Goal: Information Seeking & Learning: Learn about a topic

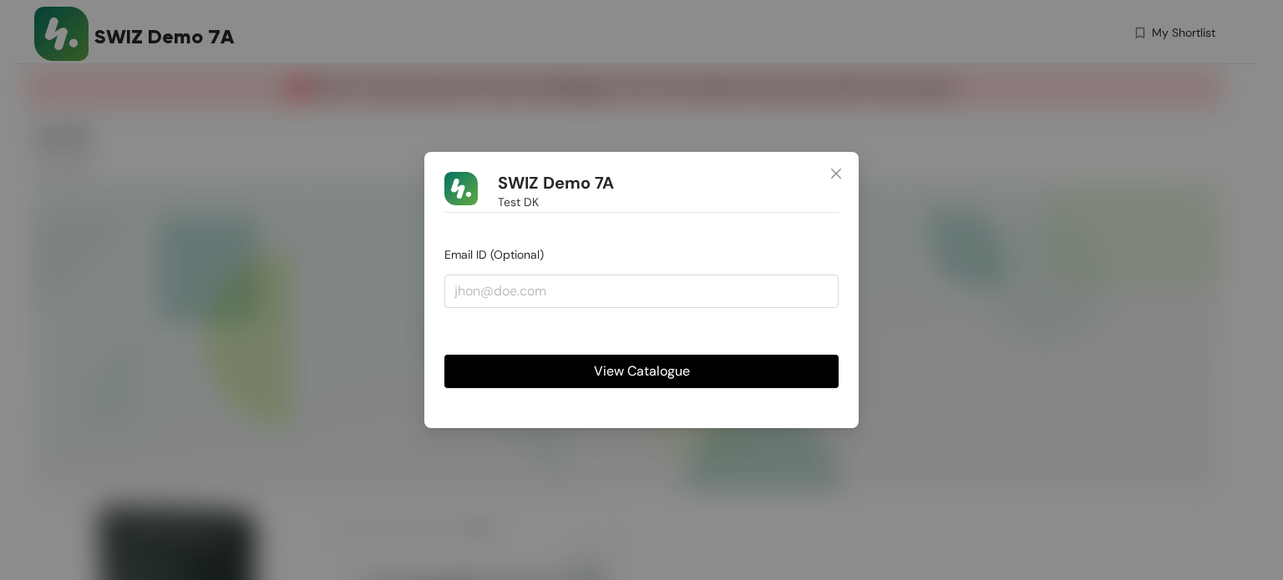
click at [728, 376] on button "View Catalogue" at bounding box center [641, 371] width 394 height 33
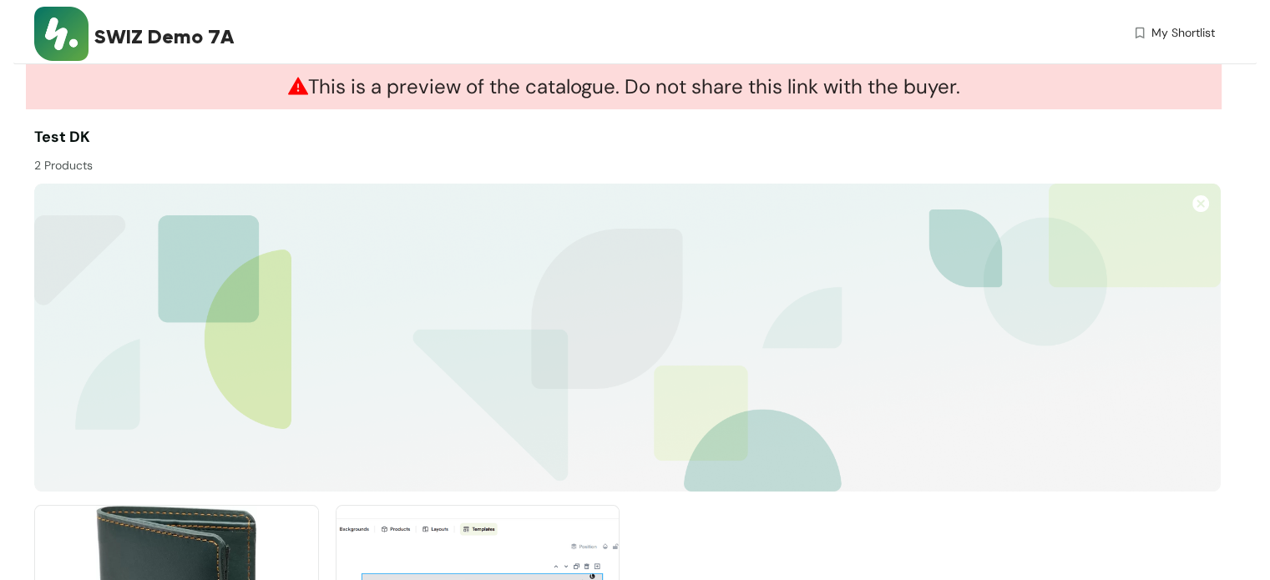
scroll to position [248, 0]
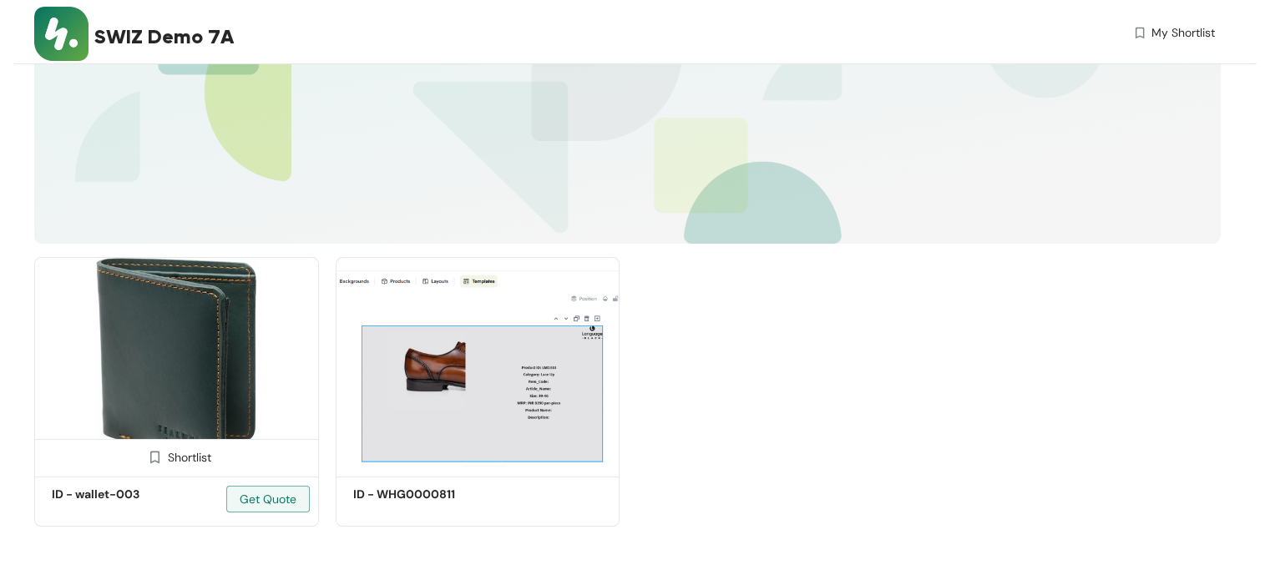
click at [180, 347] on img at bounding box center [176, 364] width 285 height 215
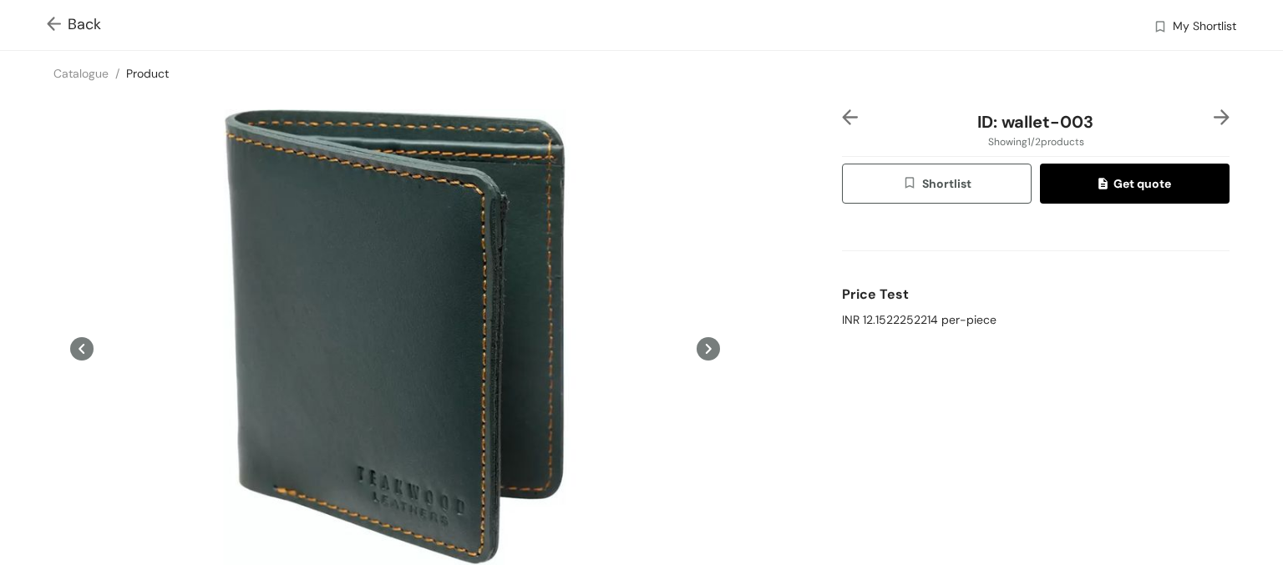
click at [999, 126] on span "ID: wallet-003" at bounding box center [1035, 122] width 116 height 22
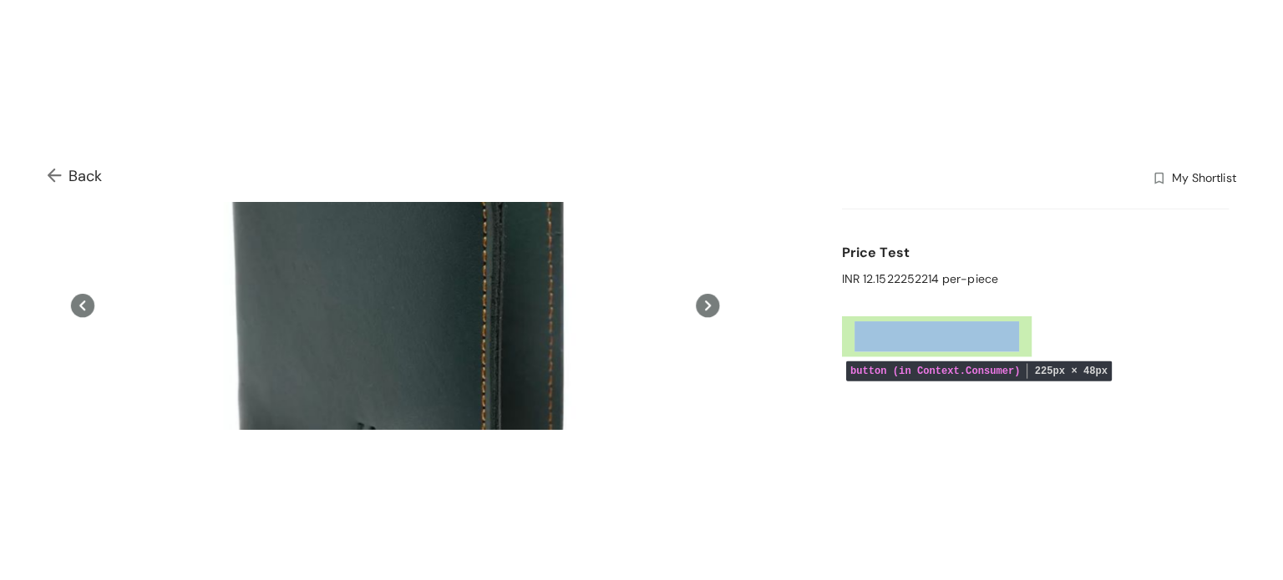
scroll to position [224, 0]
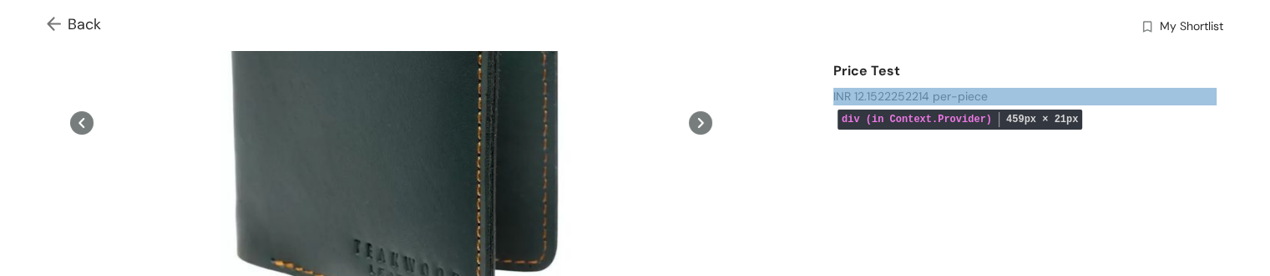
click at [878, 100] on div "INR 12.1522252214 per-piece" at bounding box center [1024, 97] width 383 height 18
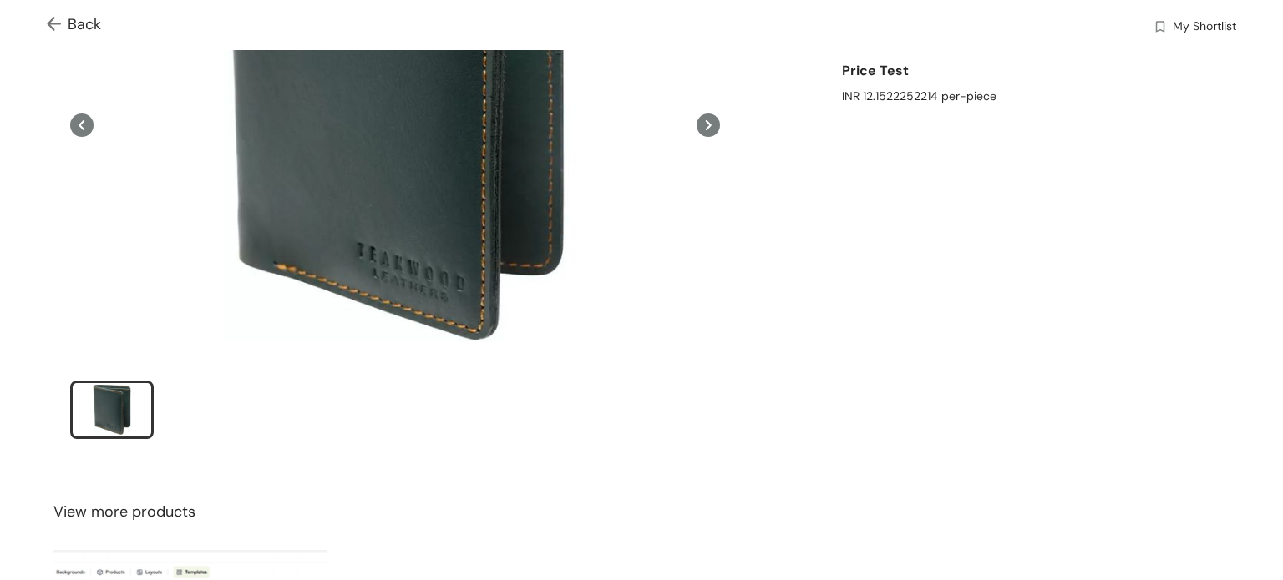
scroll to position [0, 0]
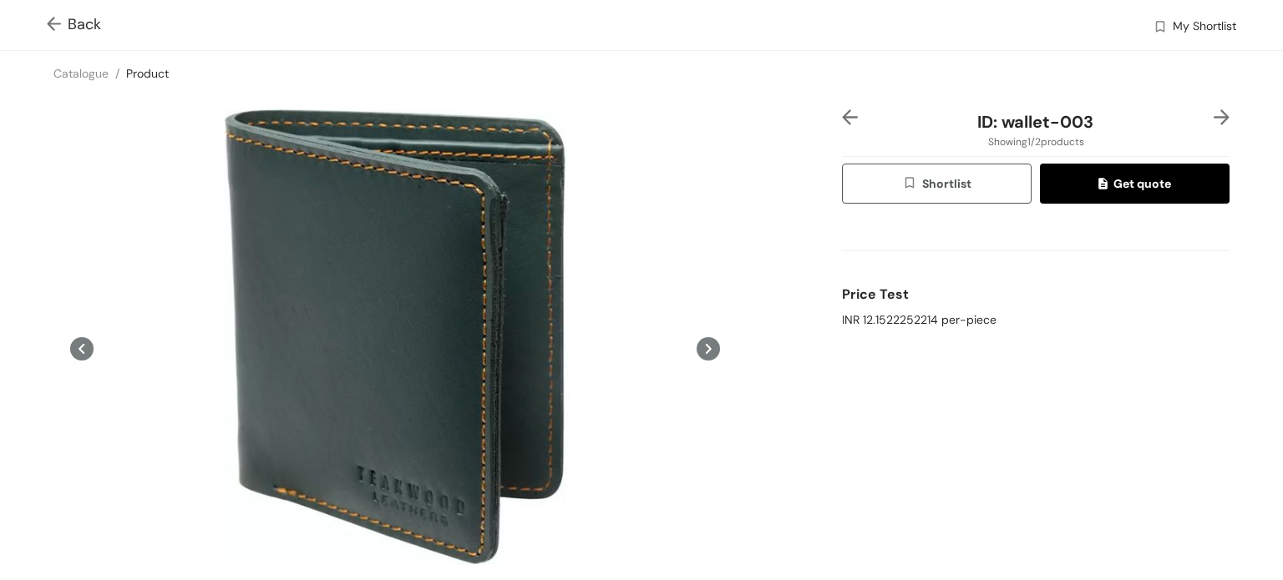
click at [984, 299] on div "Price Test" at bounding box center [1035, 294] width 387 height 33
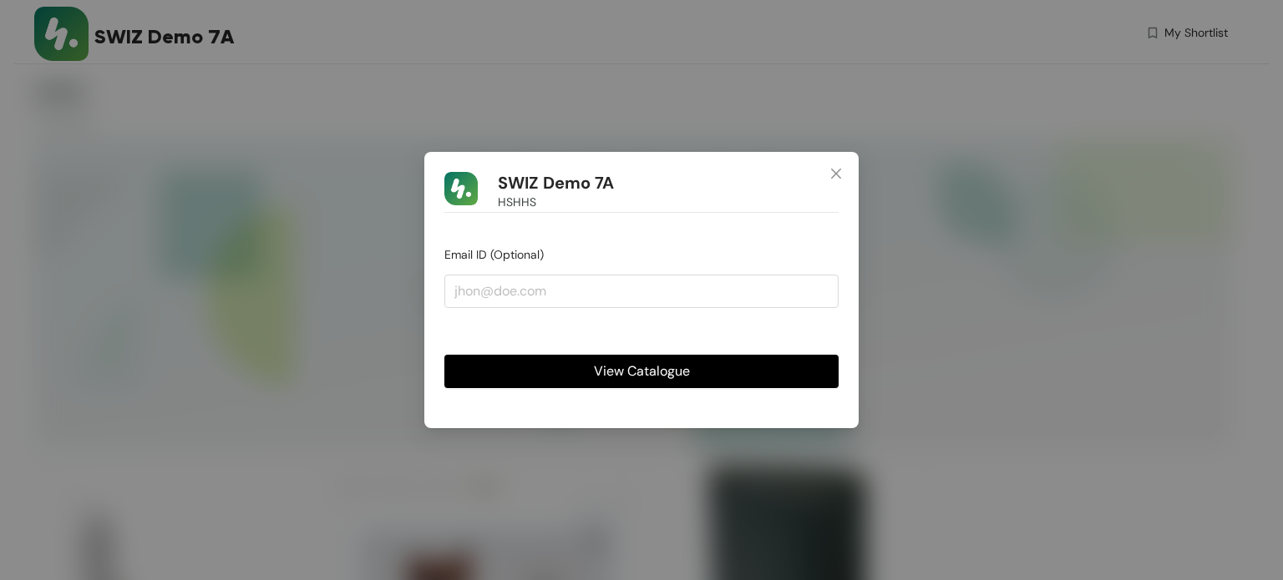
click at [688, 369] on span "View Catalogue" at bounding box center [642, 371] width 96 height 21
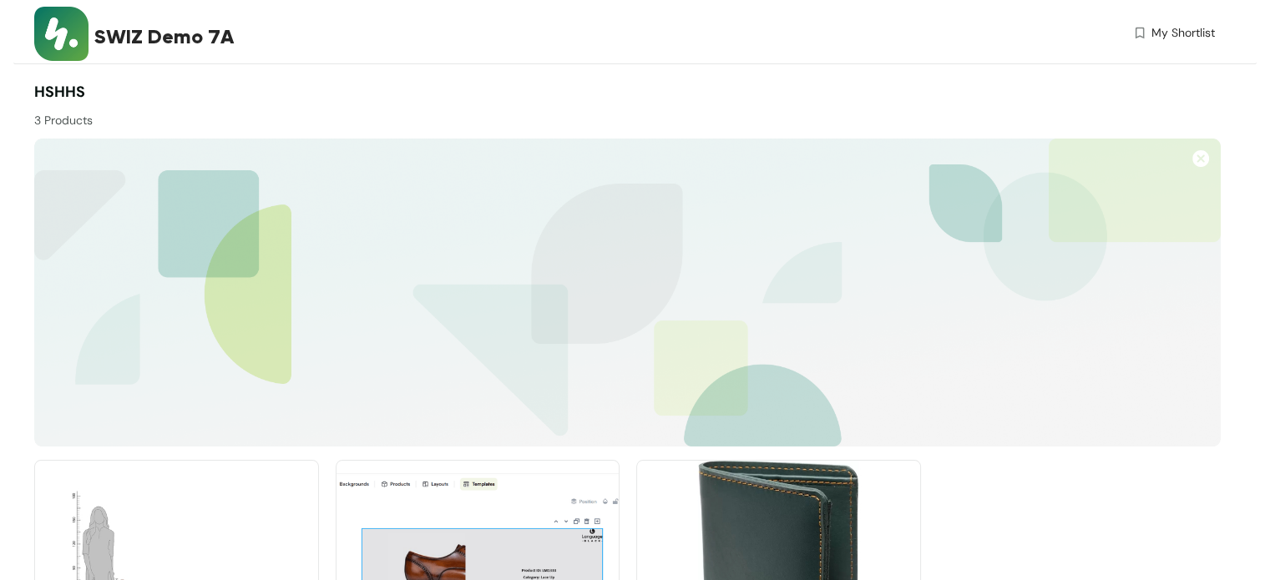
scroll to position [204, 0]
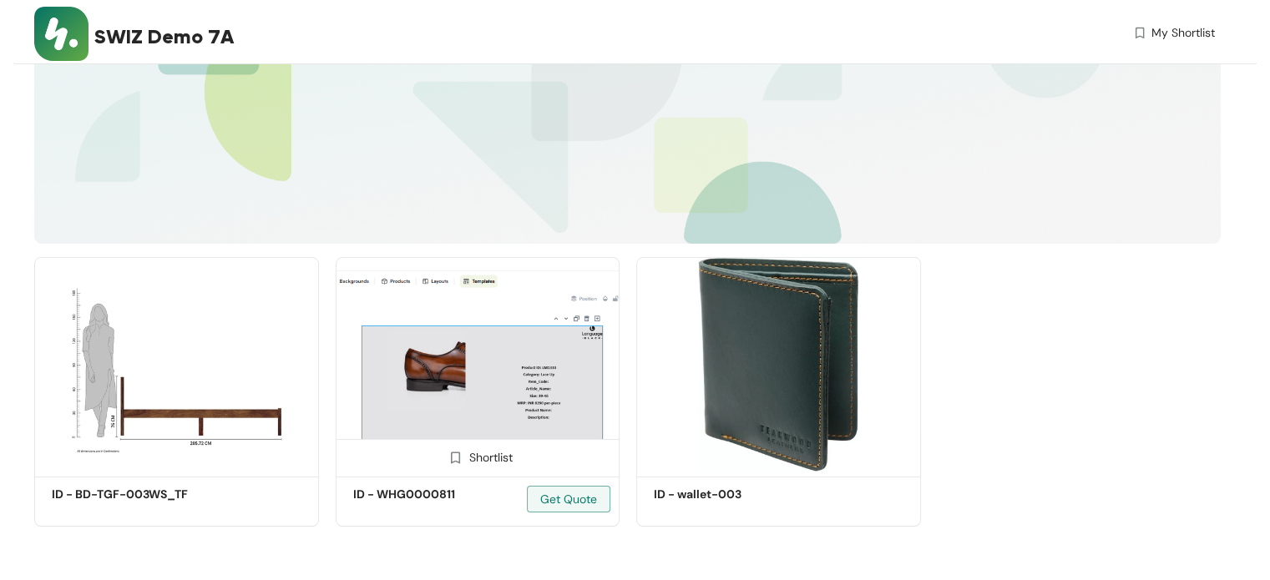
click at [488, 372] on img at bounding box center [478, 364] width 285 height 215
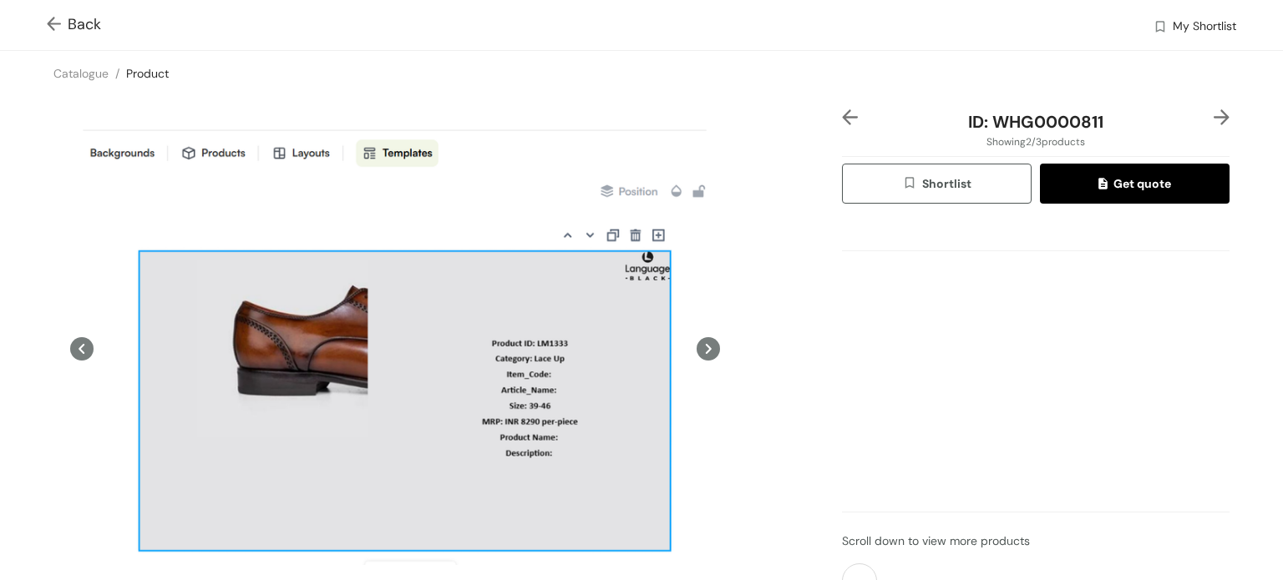
click at [64, 23] on img at bounding box center [57, 26] width 21 height 18
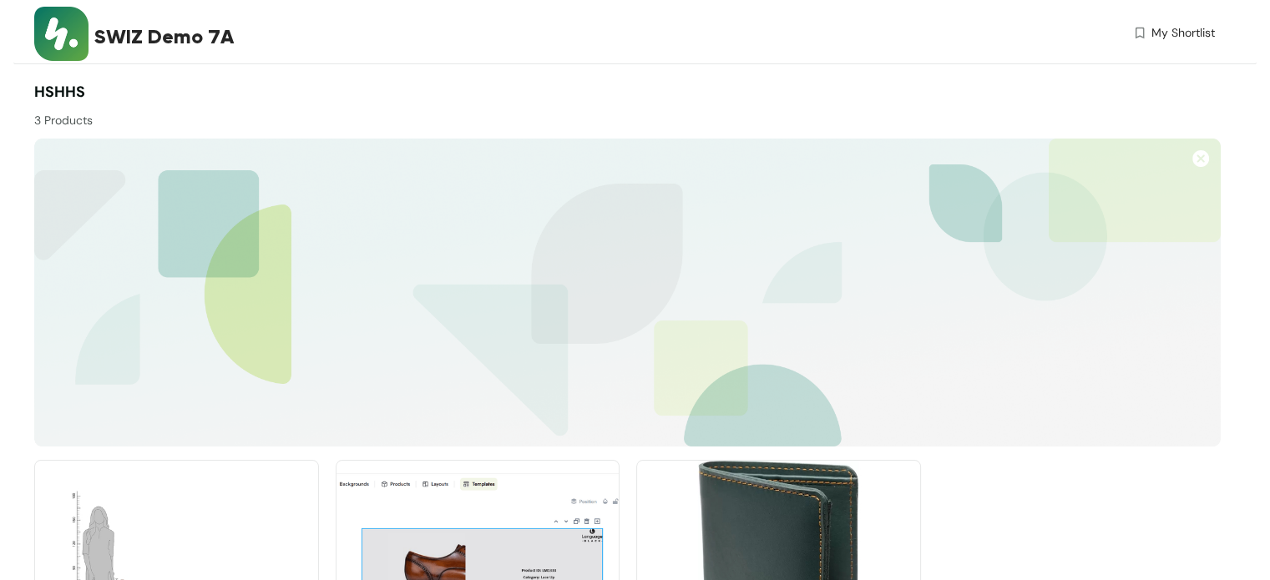
scroll to position [204, 0]
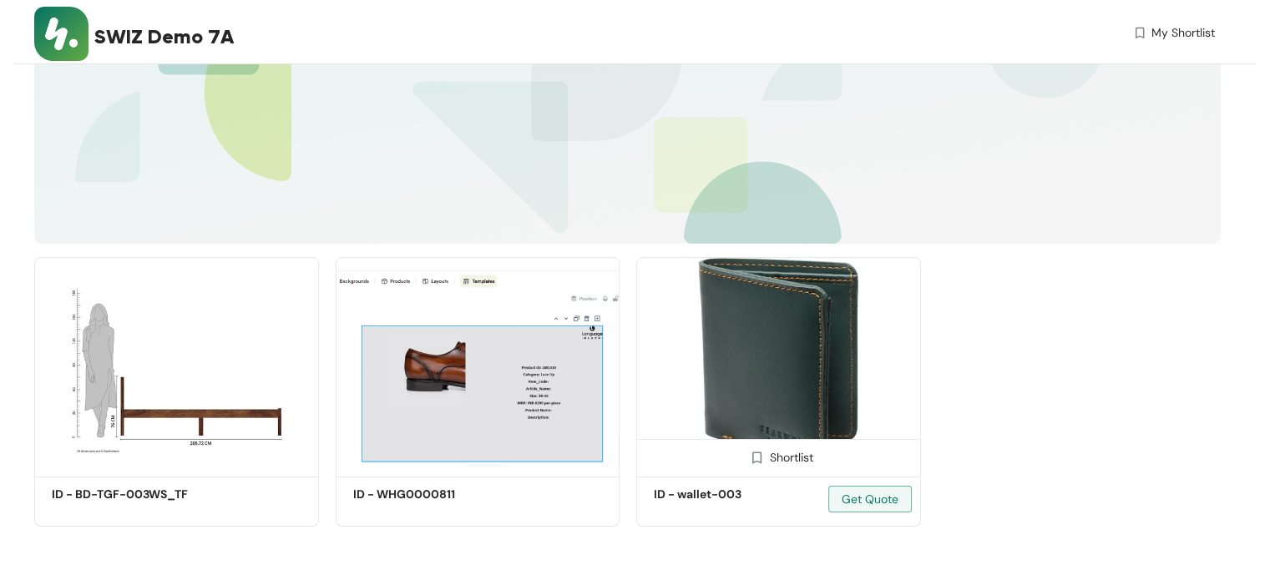
click at [863, 345] on img at bounding box center [778, 364] width 285 height 215
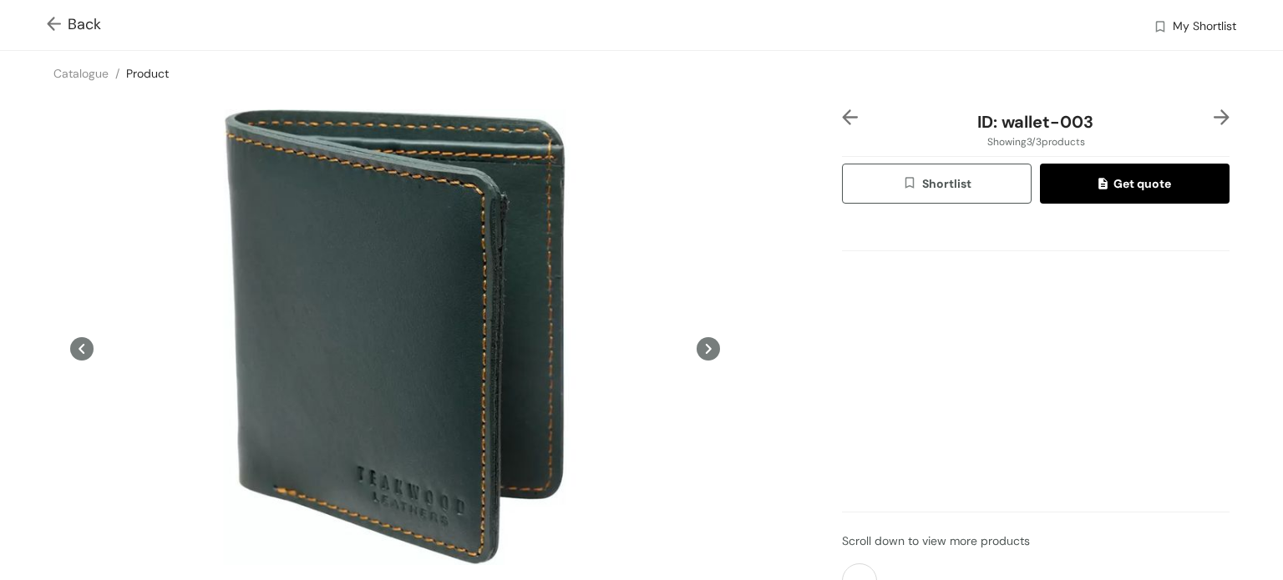
click at [43, 21] on div "Back My Shortlist" at bounding box center [641, 25] width 1283 height 50
click at [54, 23] on img at bounding box center [57, 26] width 21 height 18
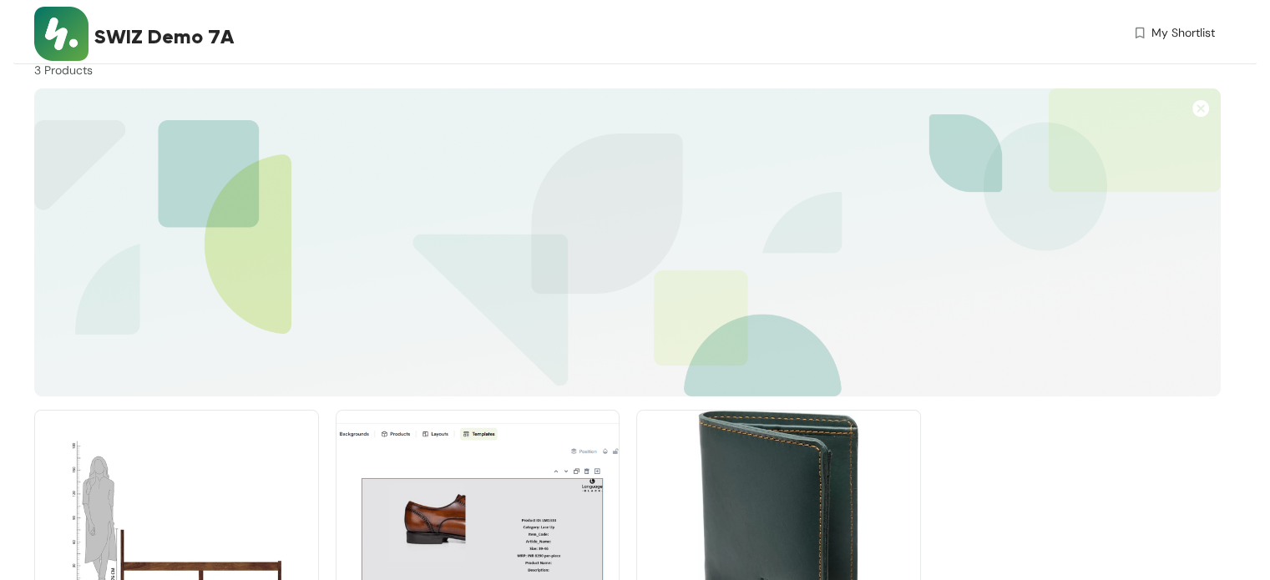
scroll to position [188, 0]
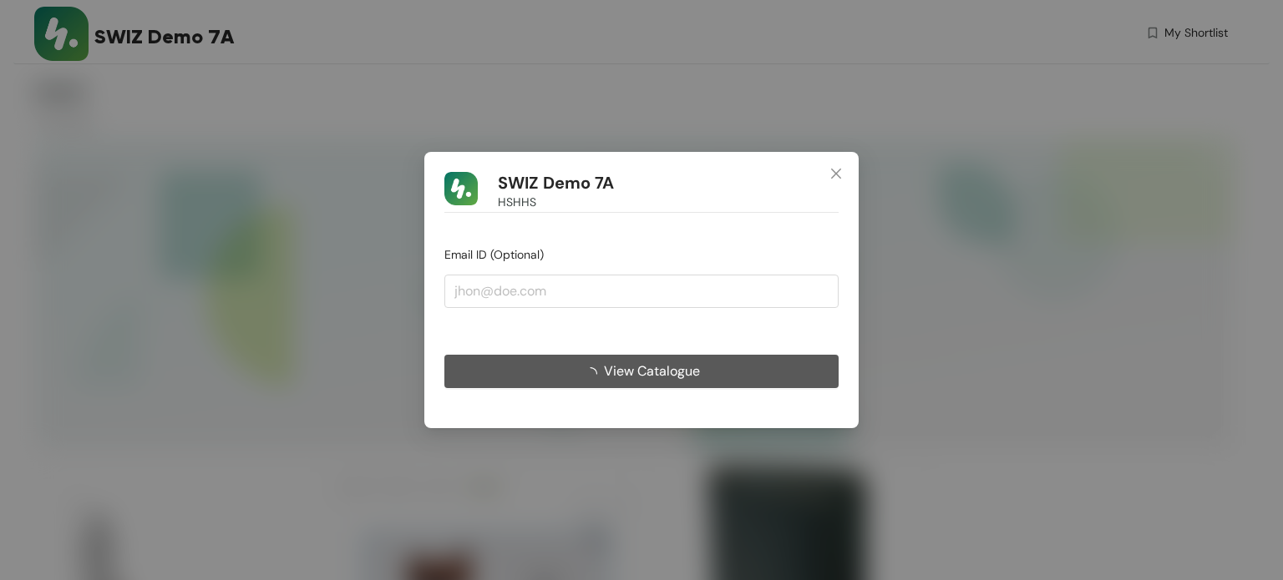
scroll to position [188, 0]
